Goal: Navigation & Orientation: Understand site structure

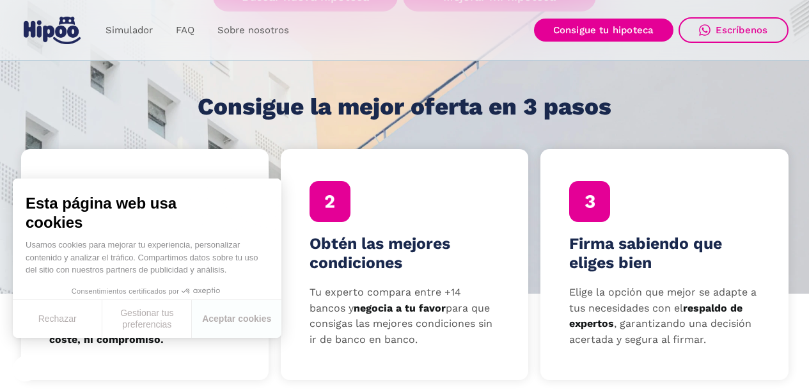
scroll to position [340, 0]
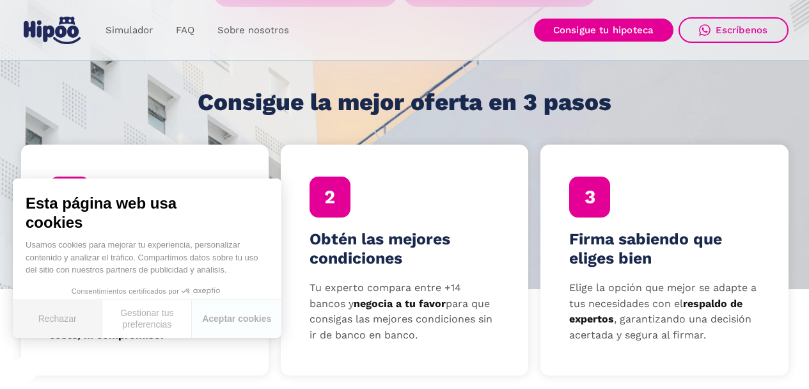
click at [79, 324] on button "Rechazar" at bounding box center [58, 319] width 90 height 38
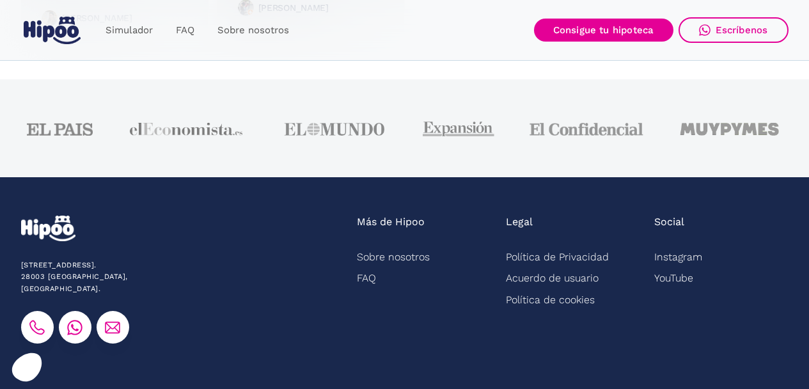
scroll to position [3317, 0]
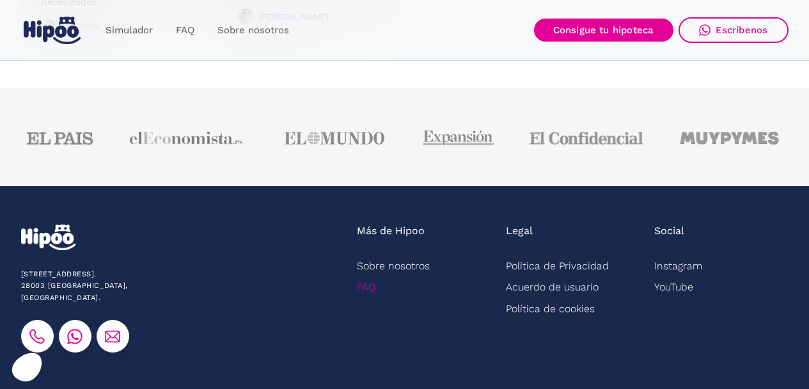
click at [361, 289] on link "FAQ" at bounding box center [366, 286] width 19 height 21
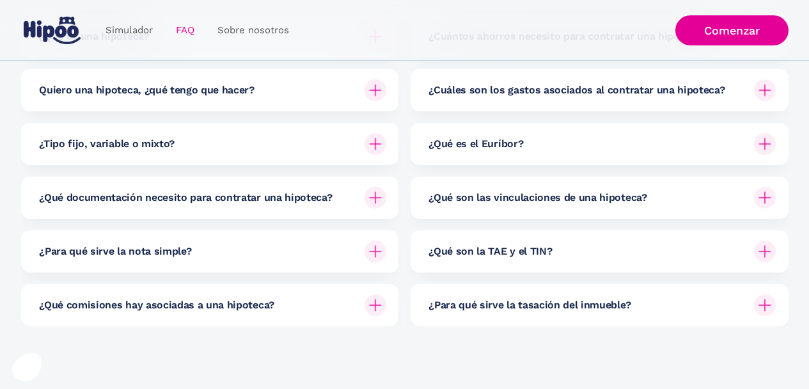
scroll to position [251, 0]
click at [473, 255] on h6 "¿Qué son la TAE y el TIN?" at bounding box center [490, 251] width 123 height 14
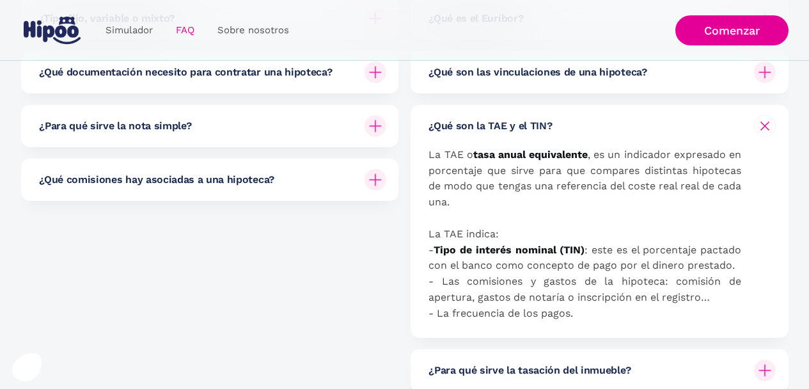
scroll to position [376, 0]
drag, startPoint x: 432, startPoint y: 232, endPoint x: 507, endPoint y: 237, distance: 75.0
click at [507, 237] on p "La TAE o tasa anual equivalente , es un indicador expresado en porcentaje que s…" at bounding box center [585, 234] width 313 height 175
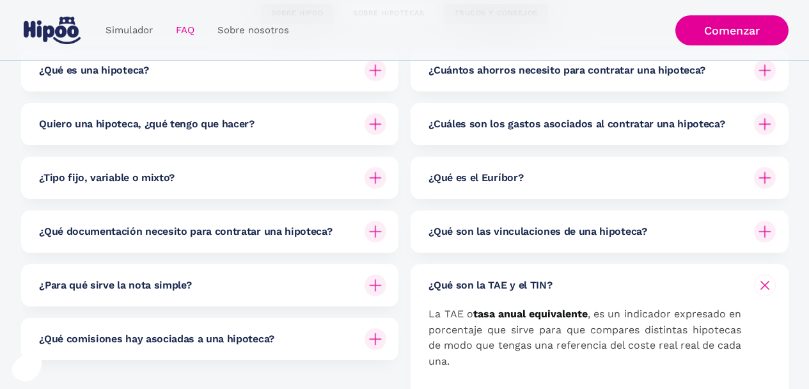
scroll to position [0, 0]
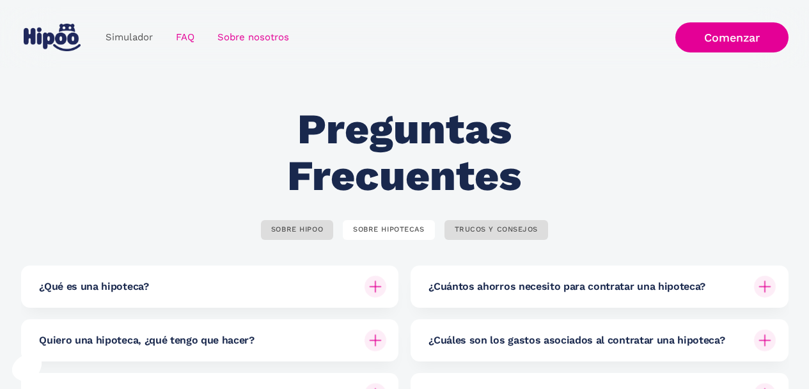
click at [244, 38] on link "Sobre nosotros" at bounding box center [253, 37] width 95 height 25
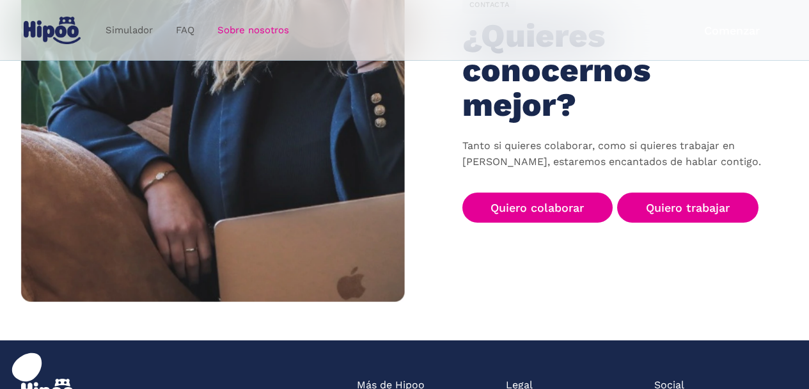
scroll to position [2193, 0]
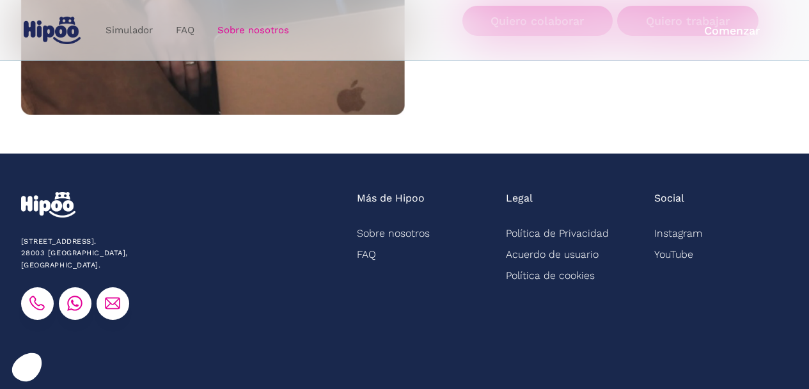
click at [56, 36] on img "home" at bounding box center [52, 31] width 57 height 28
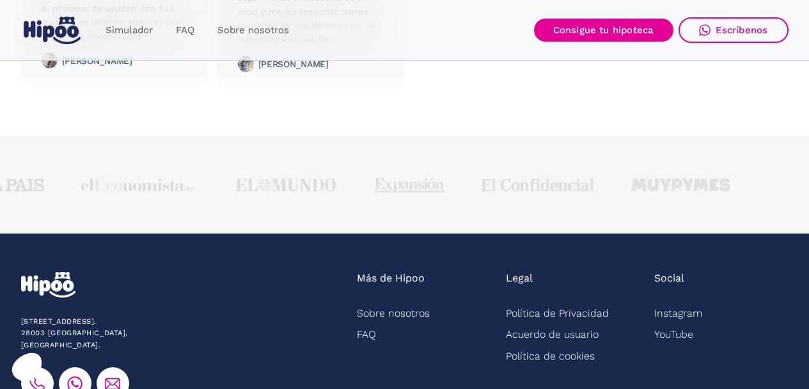
scroll to position [3388, 0]
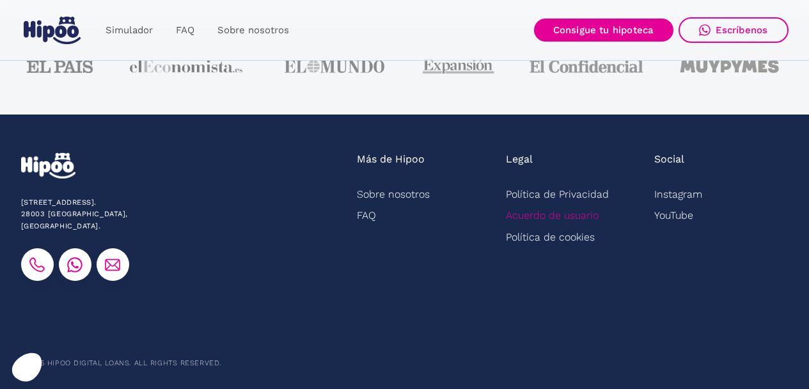
click at [571, 221] on link "Acuerdo de usuario" at bounding box center [552, 215] width 93 height 21
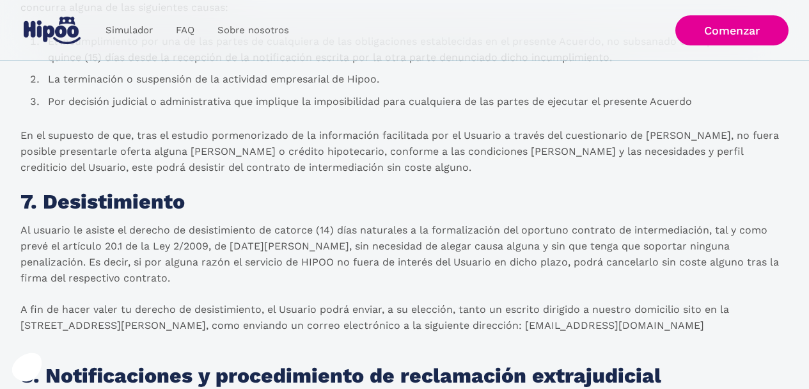
scroll to position [2709, 0]
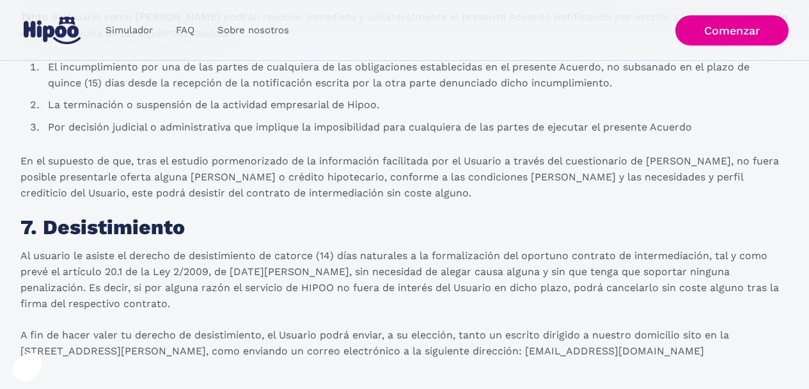
click at [55, 33] on img at bounding box center [52, 31] width 57 height 28
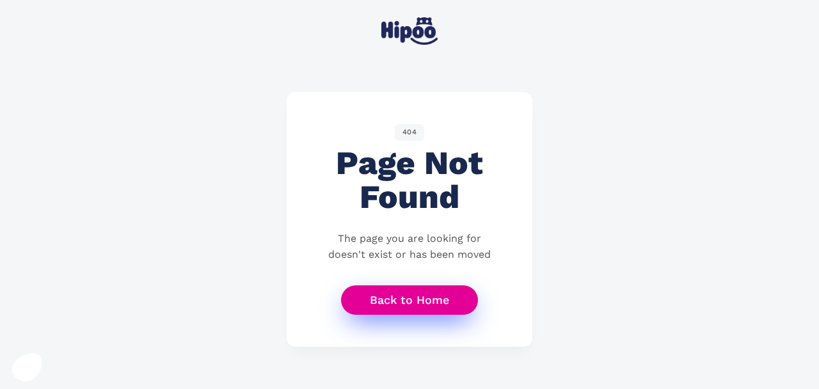
click at [413, 305] on link "Back to Home" at bounding box center [409, 300] width 137 height 30
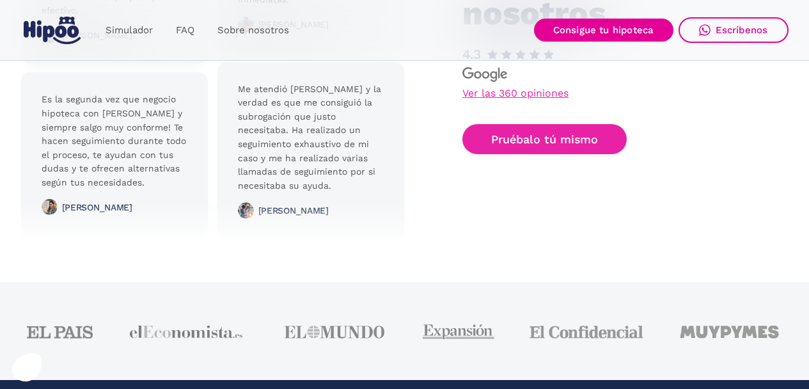
scroll to position [3017, 0]
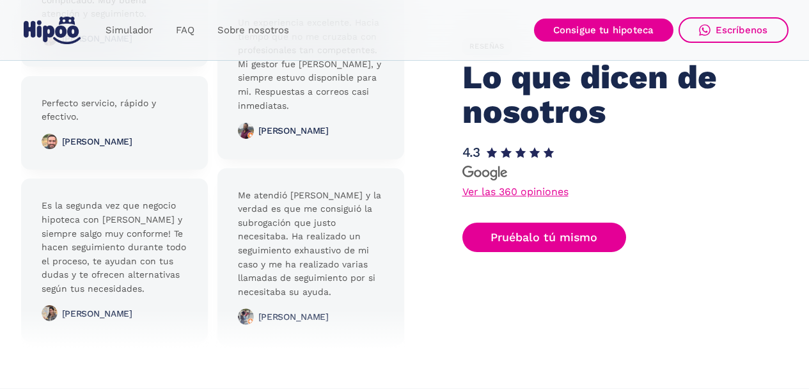
click at [519, 191] on link "Ver las 360 opiniones" at bounding box center [516, 192] width 106 height 10
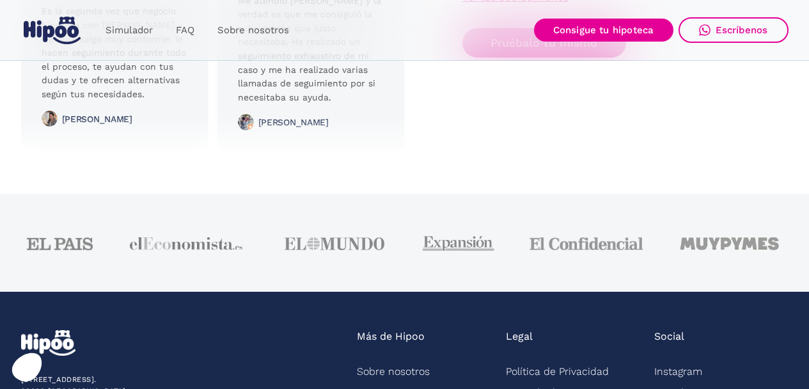
scroll to position [3388, 0]
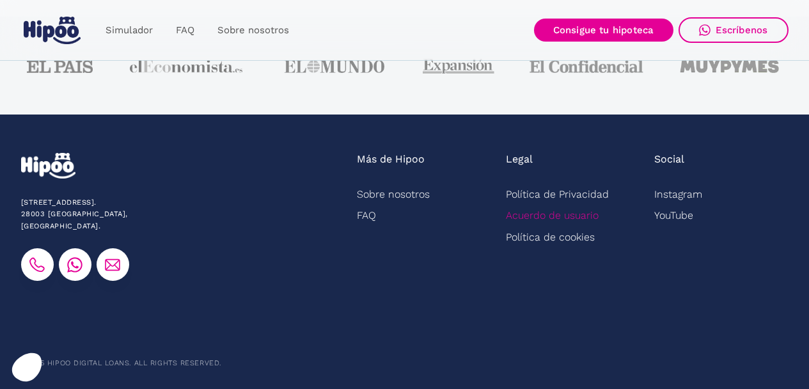
click at [564, 217] on link "Acuerdo de usuario" at bounding box center [552, 215] width 93 height 21
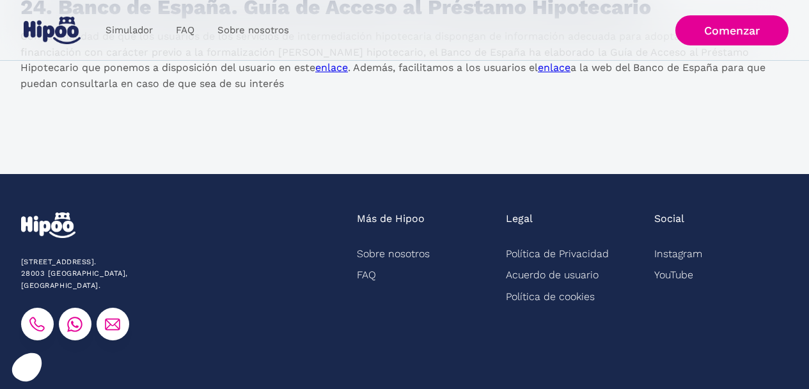
scroll to position [6755, 0]
